Goal: Navigation & Orientation: Find specific page/section

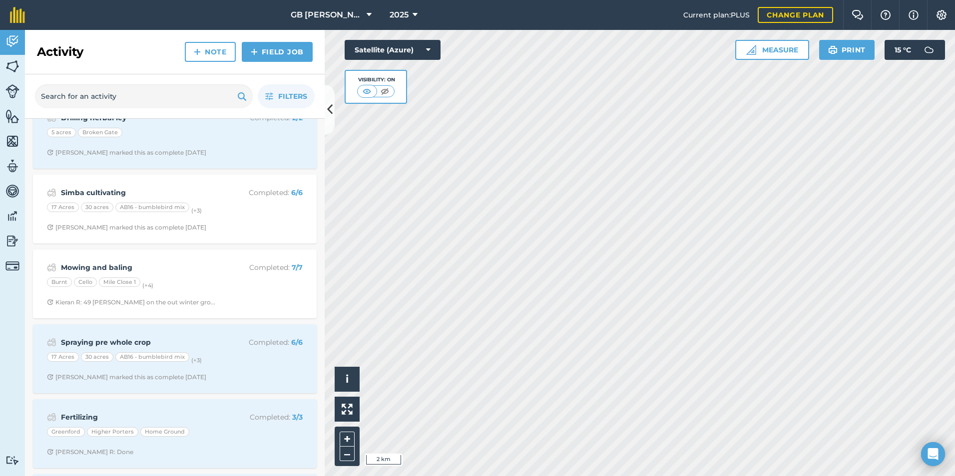
scroll to position [599, 0]
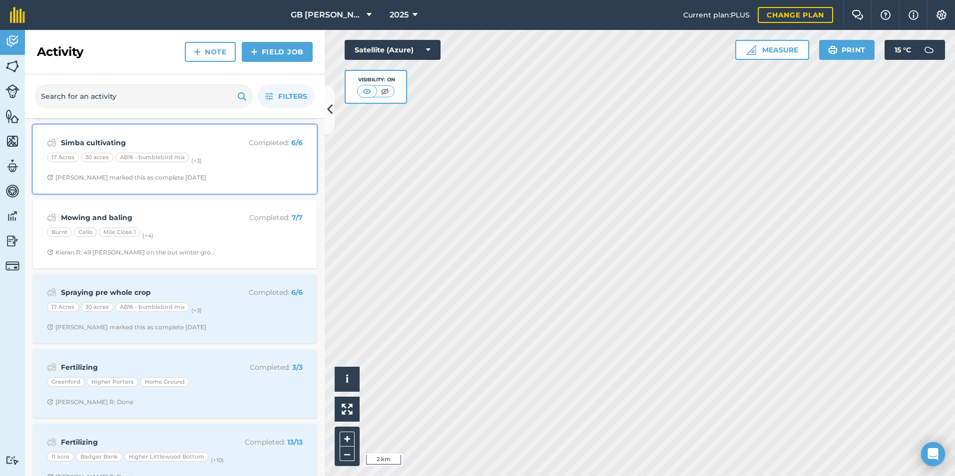
click at [102, 143] on strong "Simba cultivating" at bounding box center [140, 142] width 158 height 11
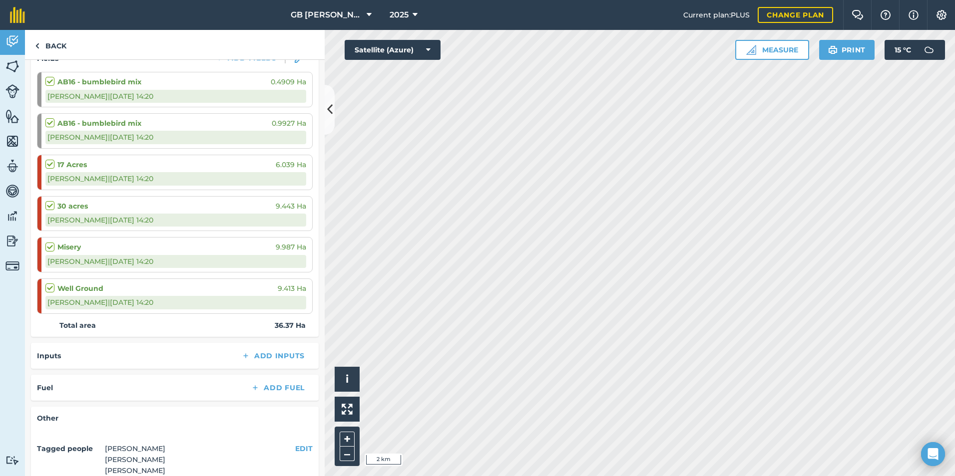
scroll to position [150, 0]
click at [954, 309] on html "GB [PERSON_NAME] Farms 2025 Current plan : PLUS Change plan Farm Chat Help Info…" at bounding box center [477, 238] width 955 height 476
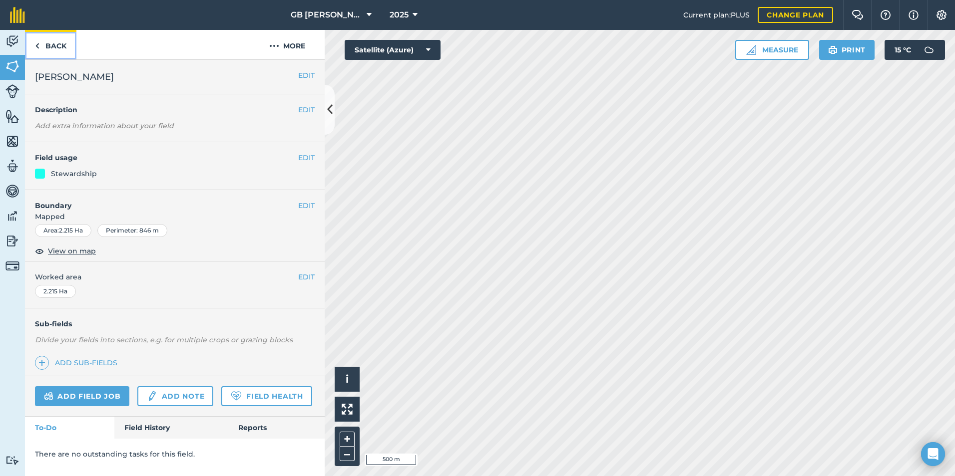
click at [53, 50] on link "Back" at bounding box center [50, 44] width 51 height 29
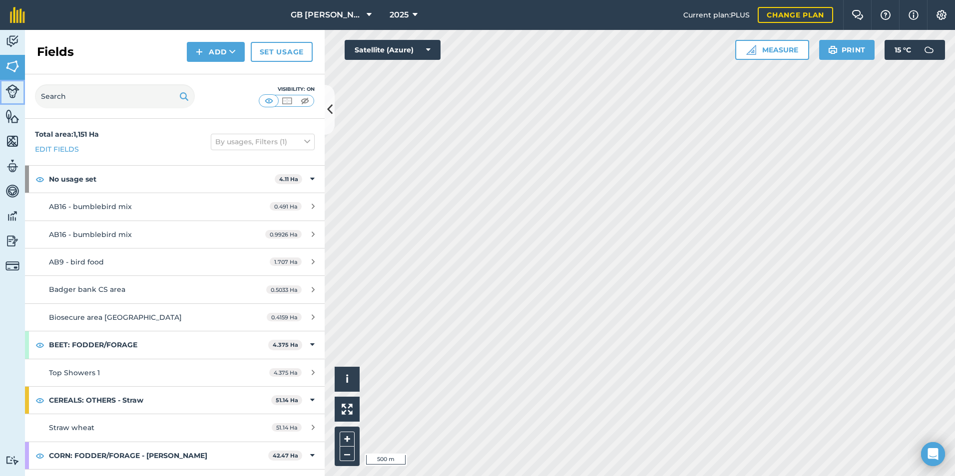
click at [12, 93] on img at bounding box center [12, 91] width 14 height 14
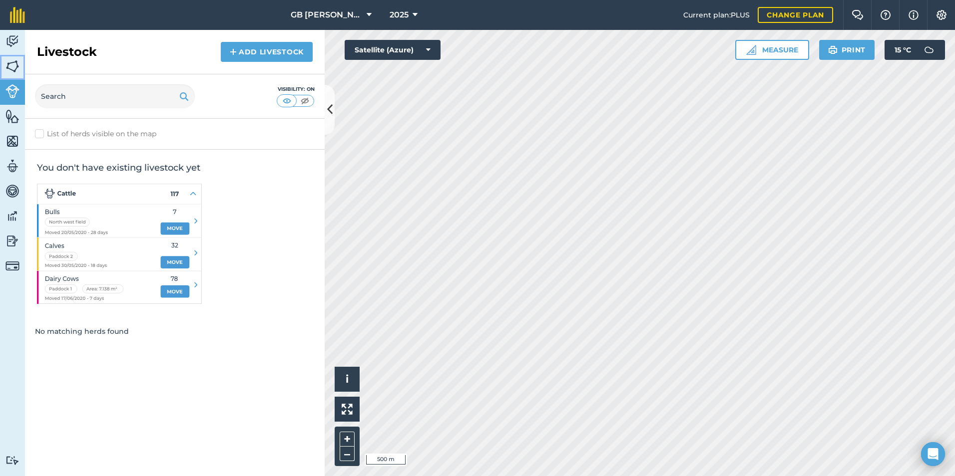
click at [11, 65] on img at bounding box center [12, 66] width 14 height 15
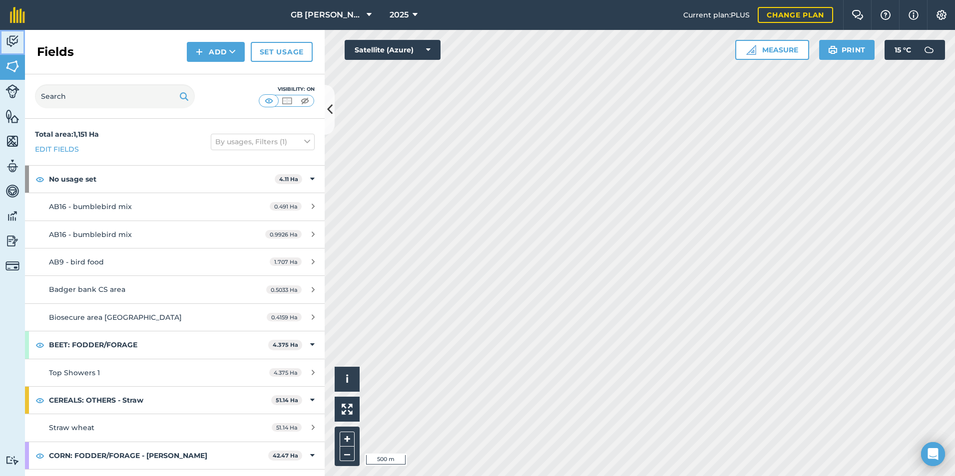
click at [13, 44] on img at bounding box center [12, 41] width 14 height 15
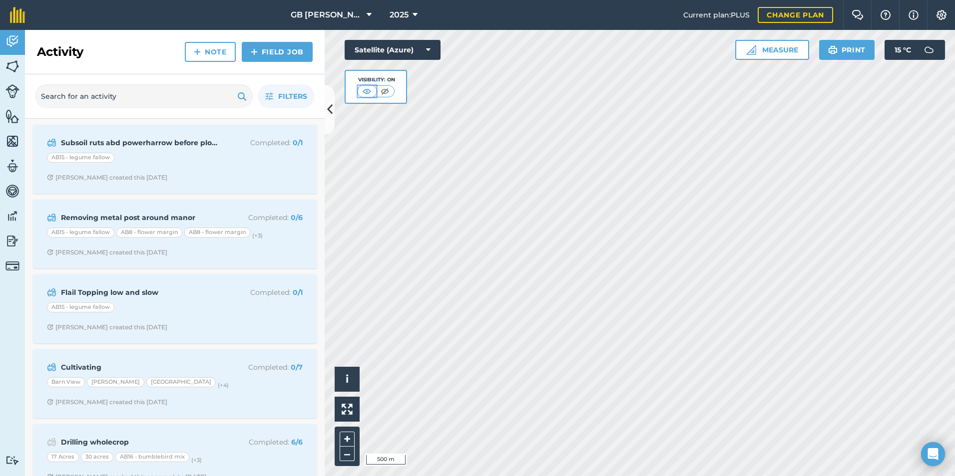
click at [367, 94] on img at bounding box center [366, 91] width 12 height 10
click at [387, 91] on img at bounding box center [384, 91] width 12 height 10
click at [367, 93] on img at bounding box center [367, 91] width 12 height 10
click at [426, 48] on icon at bounding box center [428, 50] width 4 height 10
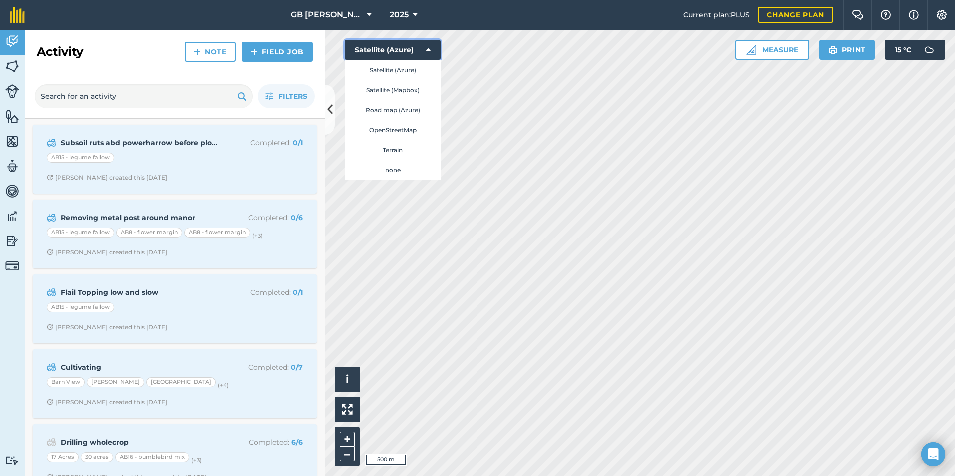
click at [429, 51] on icon at bounding box center [428, 50] width 4 height 10
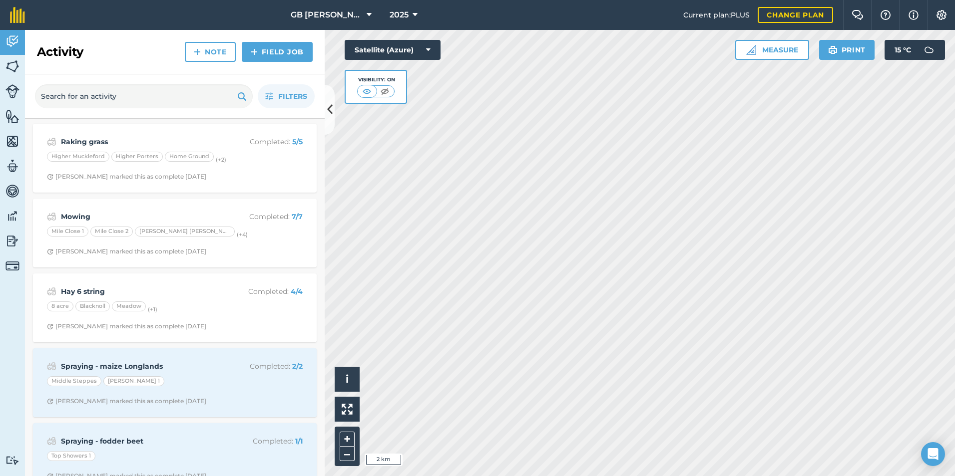
scroll to position [8138, 0]
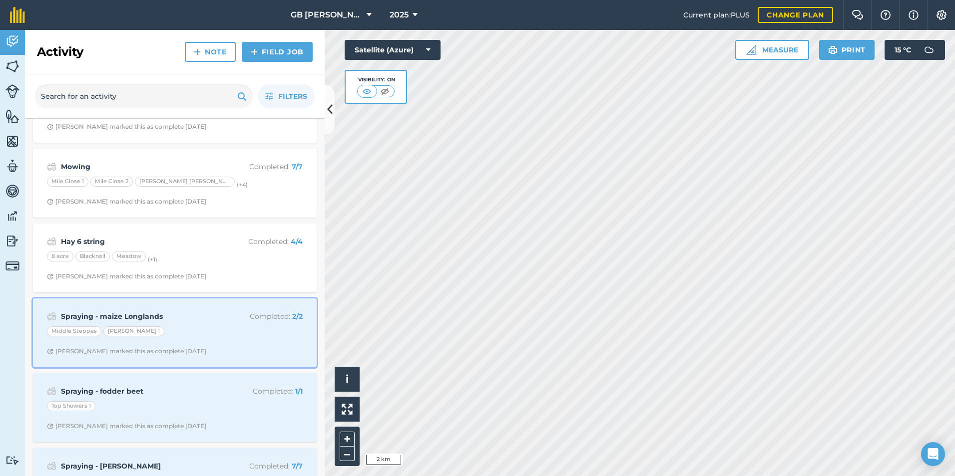
click at [141, 319] on strong "Spraying - maize Longlands" at bounding box center [140, 316] width 158 height 11
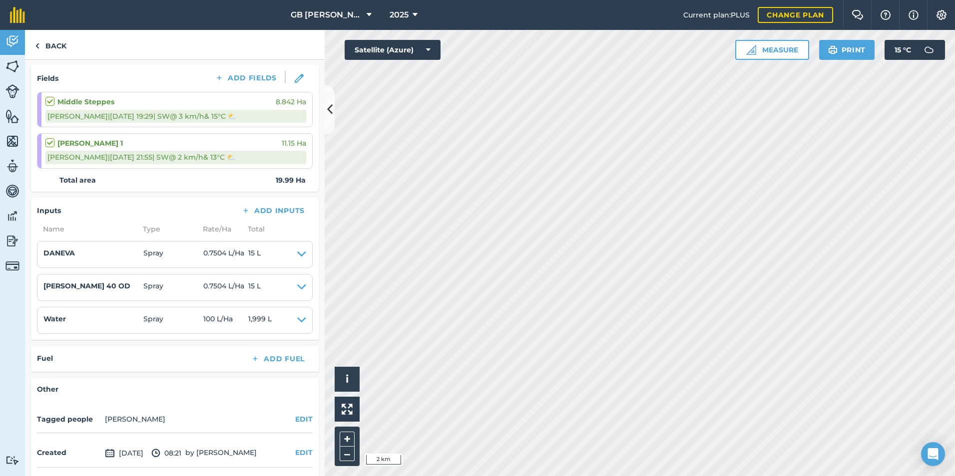
scroll to position [150, 0]
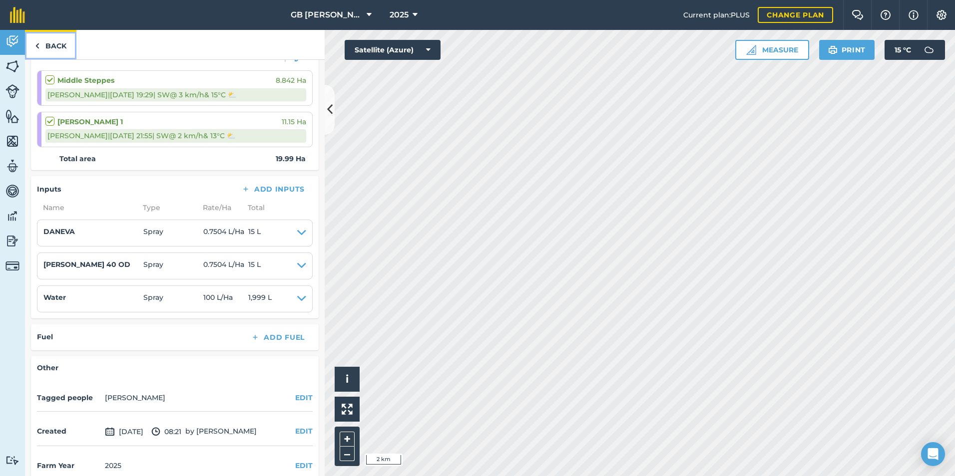
click at [55, 48] on link "Back" at bounding box center [50, 44] width 51 height 29
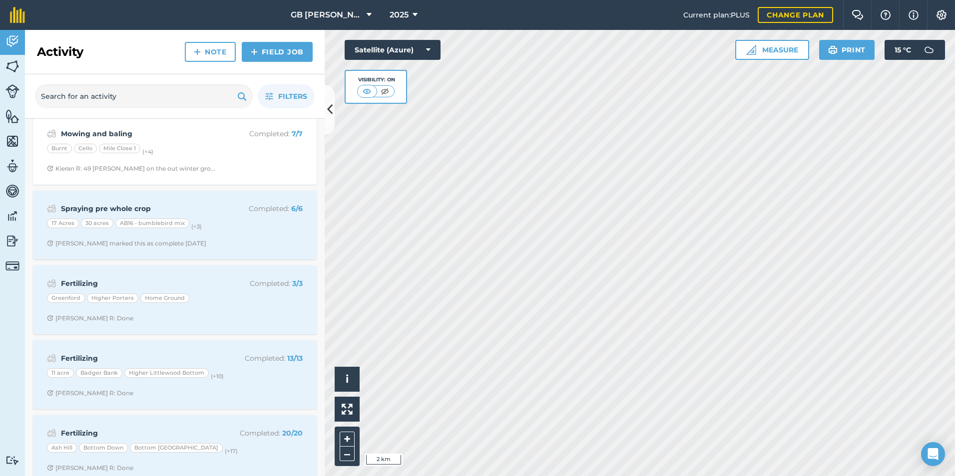
scroll to position [699, 0]
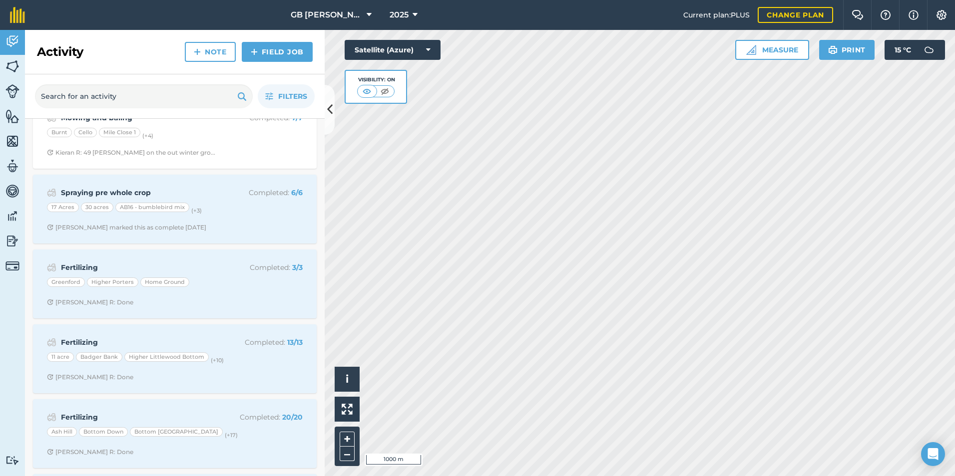
click at [954, 313] on html "GB [PERSON_NAME] Farms 2025 Current plan : PLUS Change plan Farm Chat Help Info…" at bounding box center [477, 238] width 955 height 476
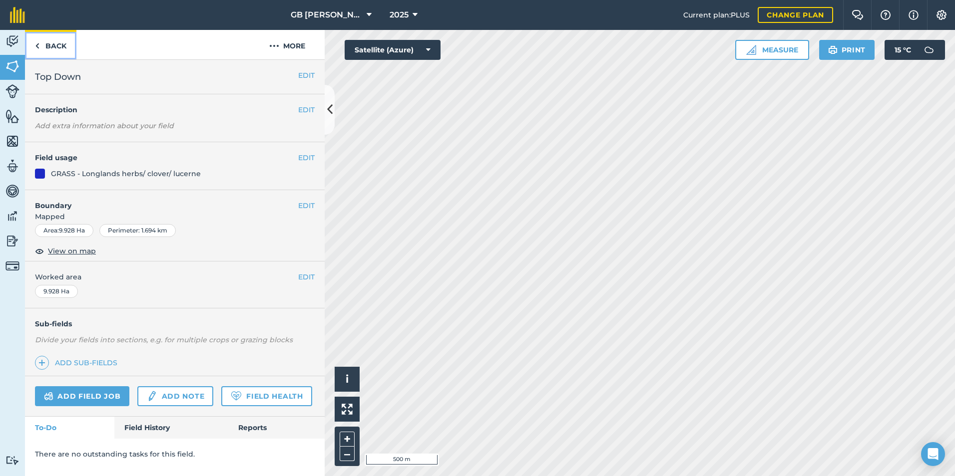
click at [53, 41] on link "Back" at bounding box center [50, 44] width 51 height 29
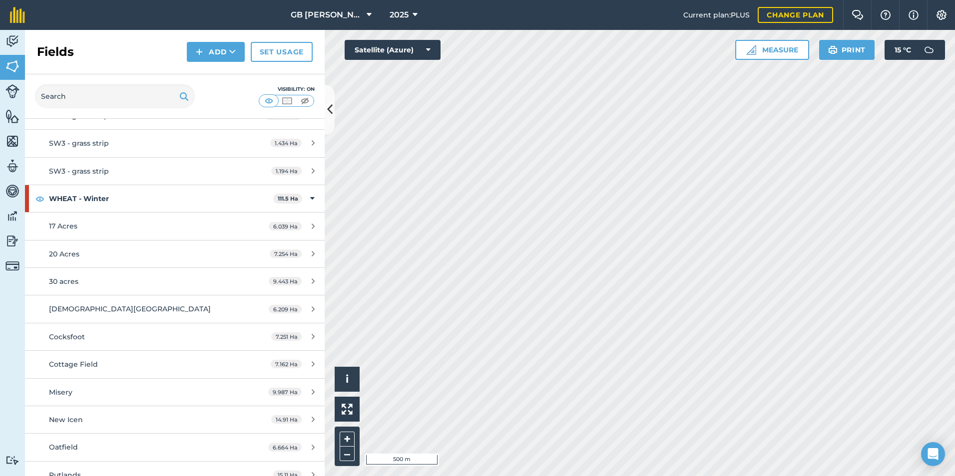
scroll to position [6679, 0]
